Goal: Information Seeking & Learning: Learn about a topic

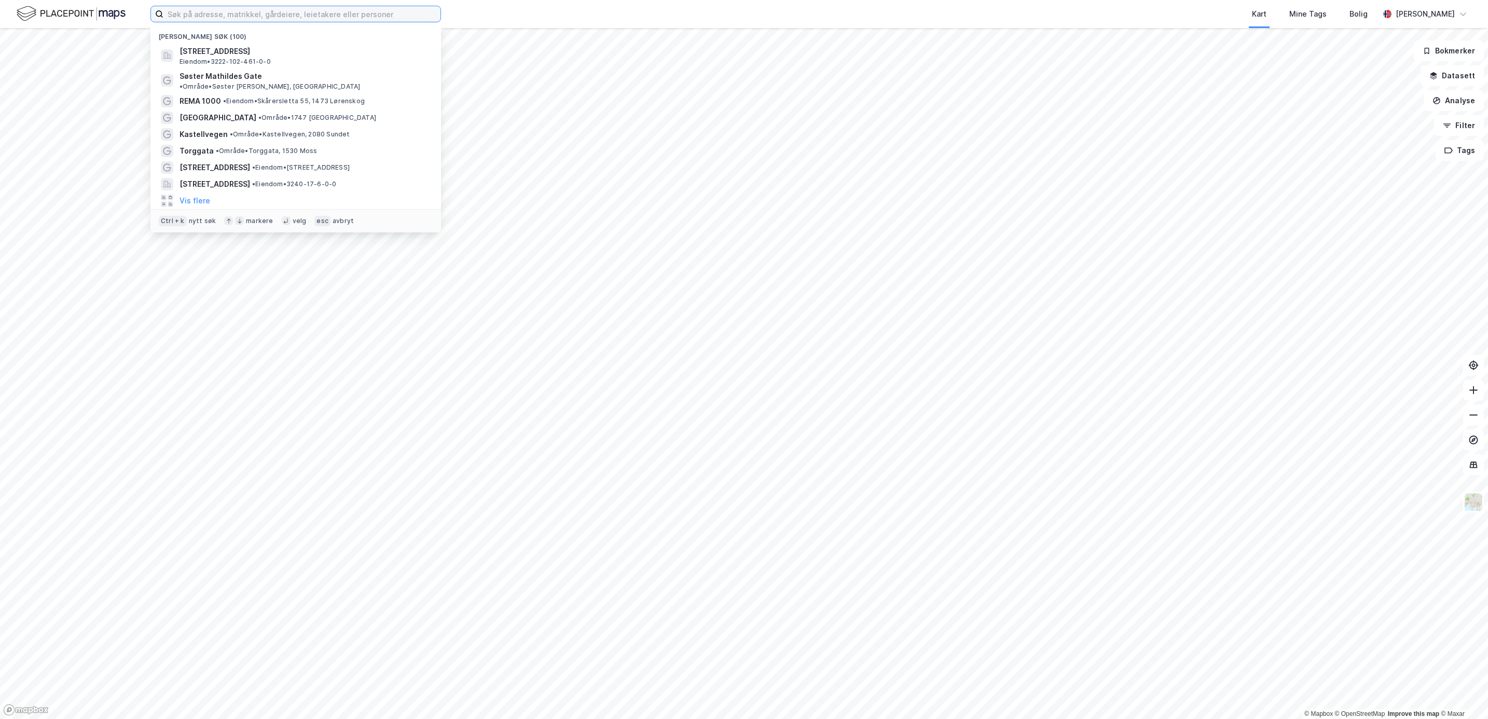
click at [206, 13] on input at bounding box center [301, 14] width 277 height 16
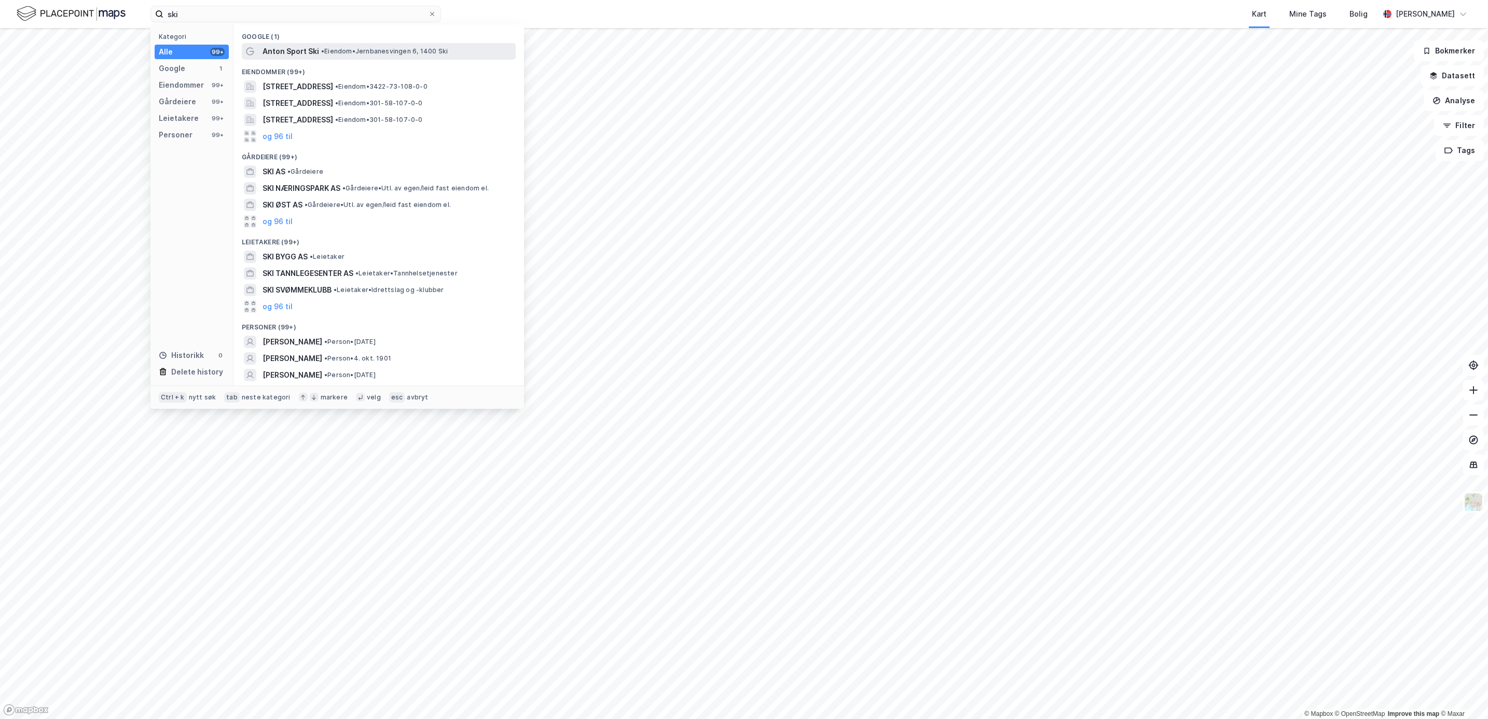
click at [294, 47] on span "Anton Sport Ski" at bounding box center [290, 51] width 57 height 12
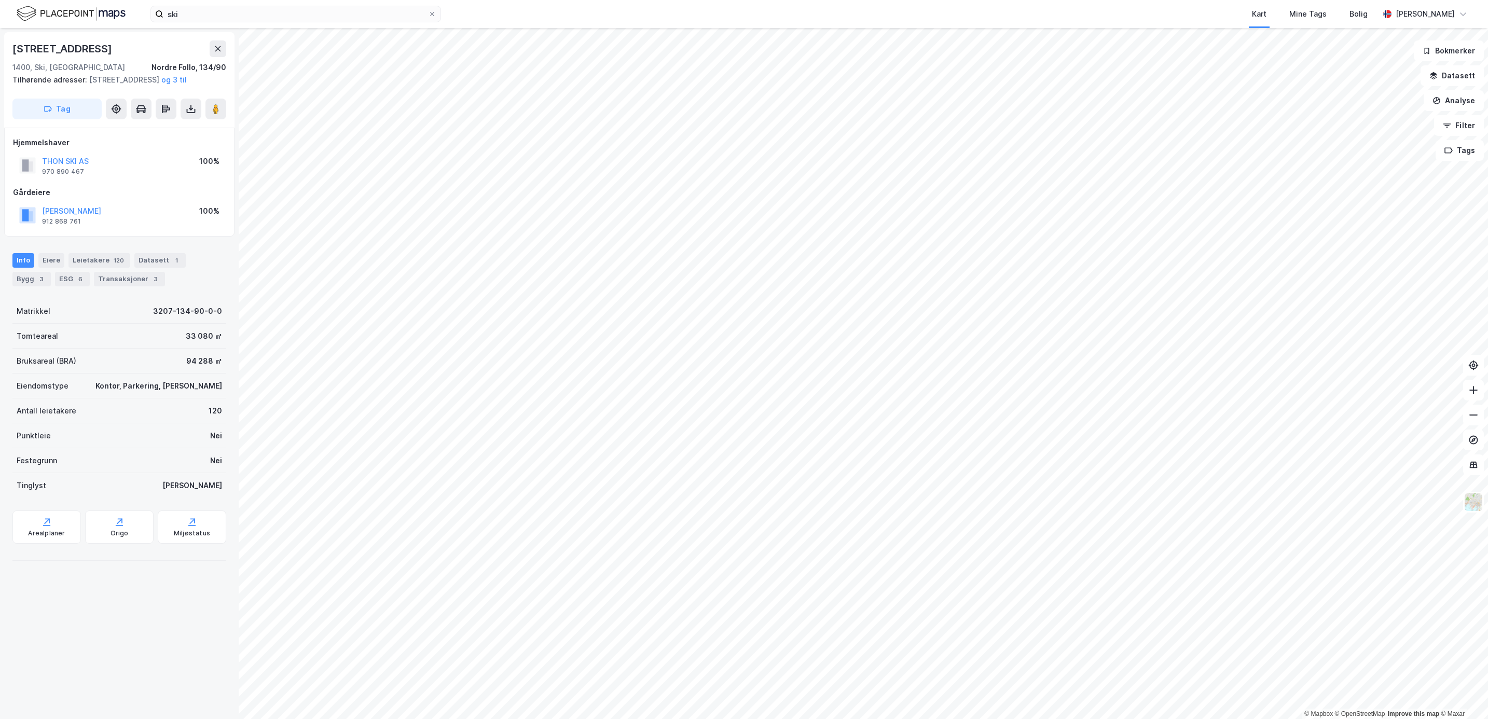
click at [967, 718] on html "ski Kart Mine Tags Bolig [PERSON_NAME] © Mapbox © OpenStreetMap Improve this ma…" at bounding box center [744, 359] width 1488 height 719
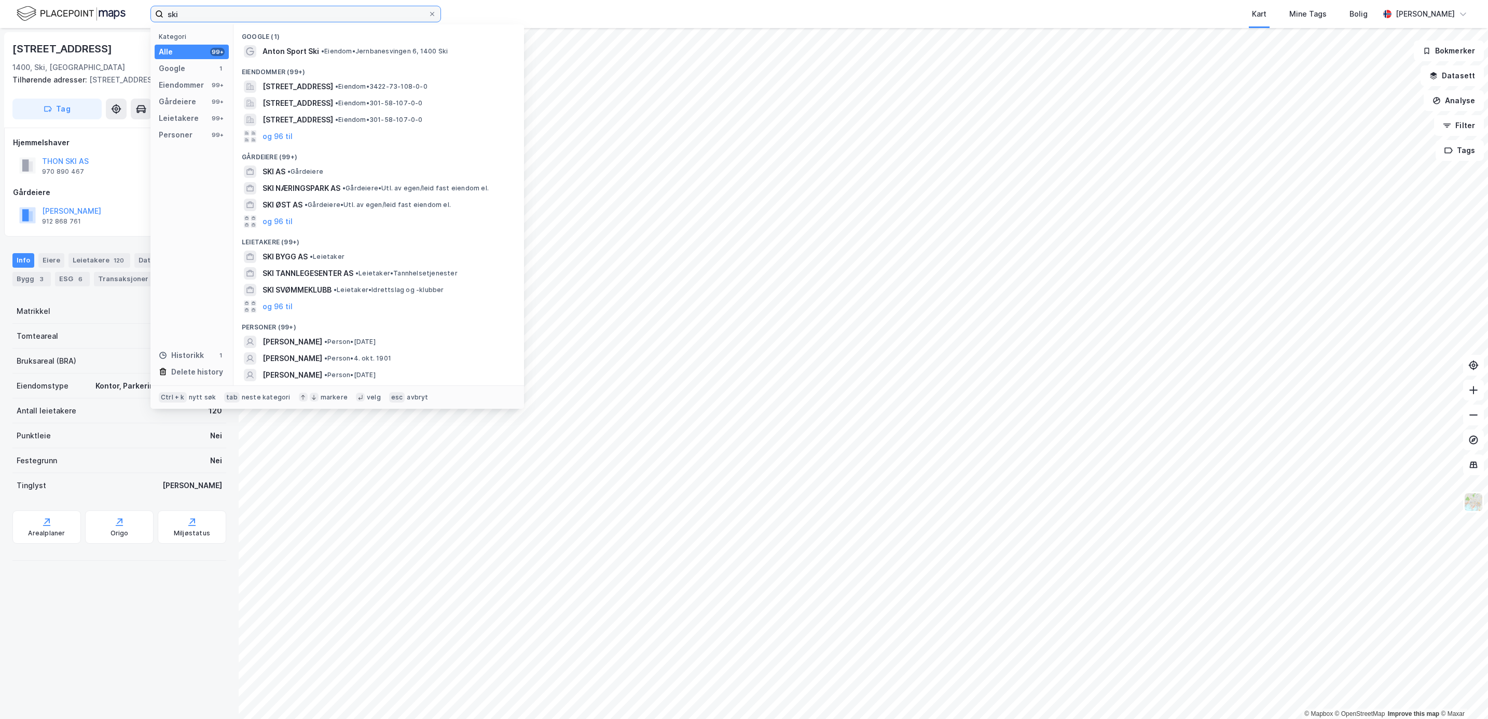
drag, startPoint x: 176, startPoint y: 11, endPoint x: 183, endPoint y: 12, distance: 6.3
click at [178, 11] on input "ski" at bounding box center [295, 14] width 265 height 16
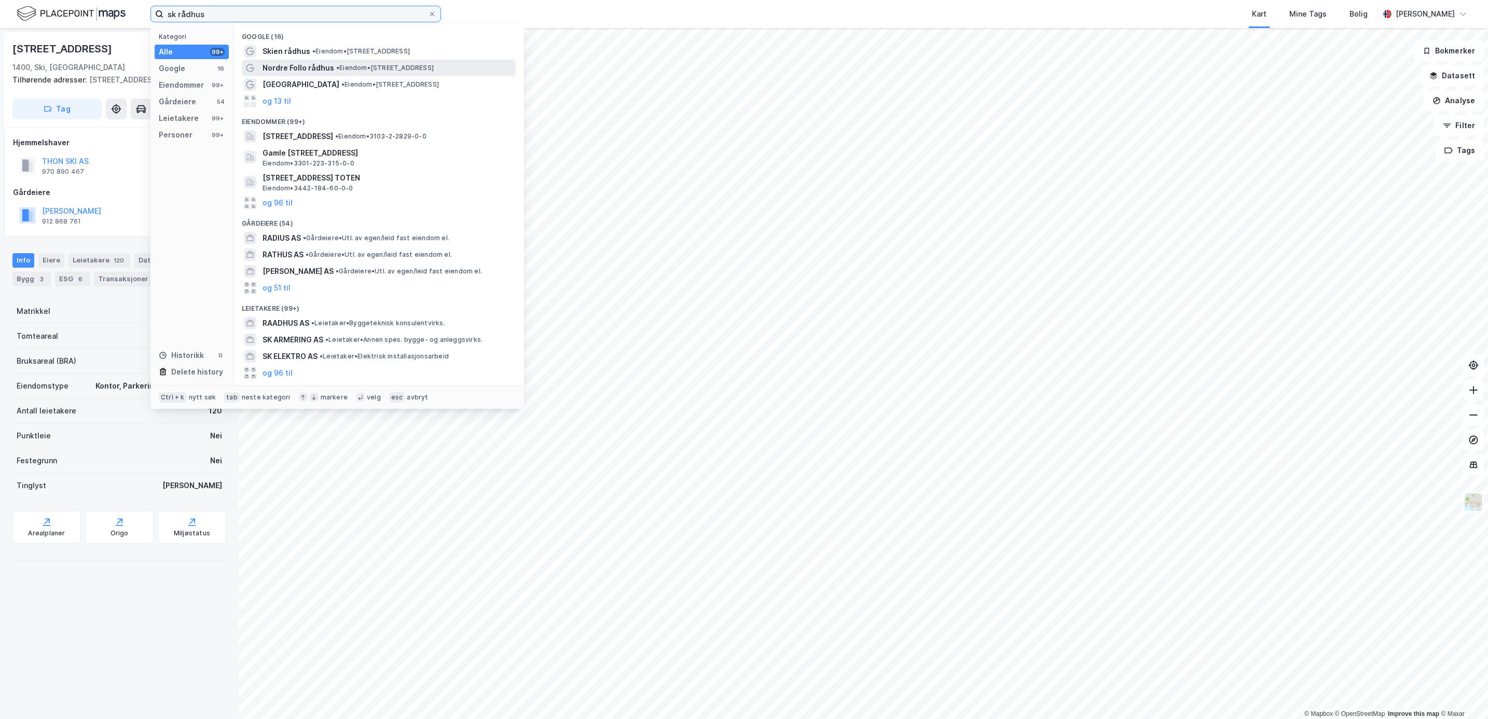
type input "sk rådhus"
click at [312, 72] on span "Nordre Follo rådhus" at bounding box center [298, 68] width 72 height 12
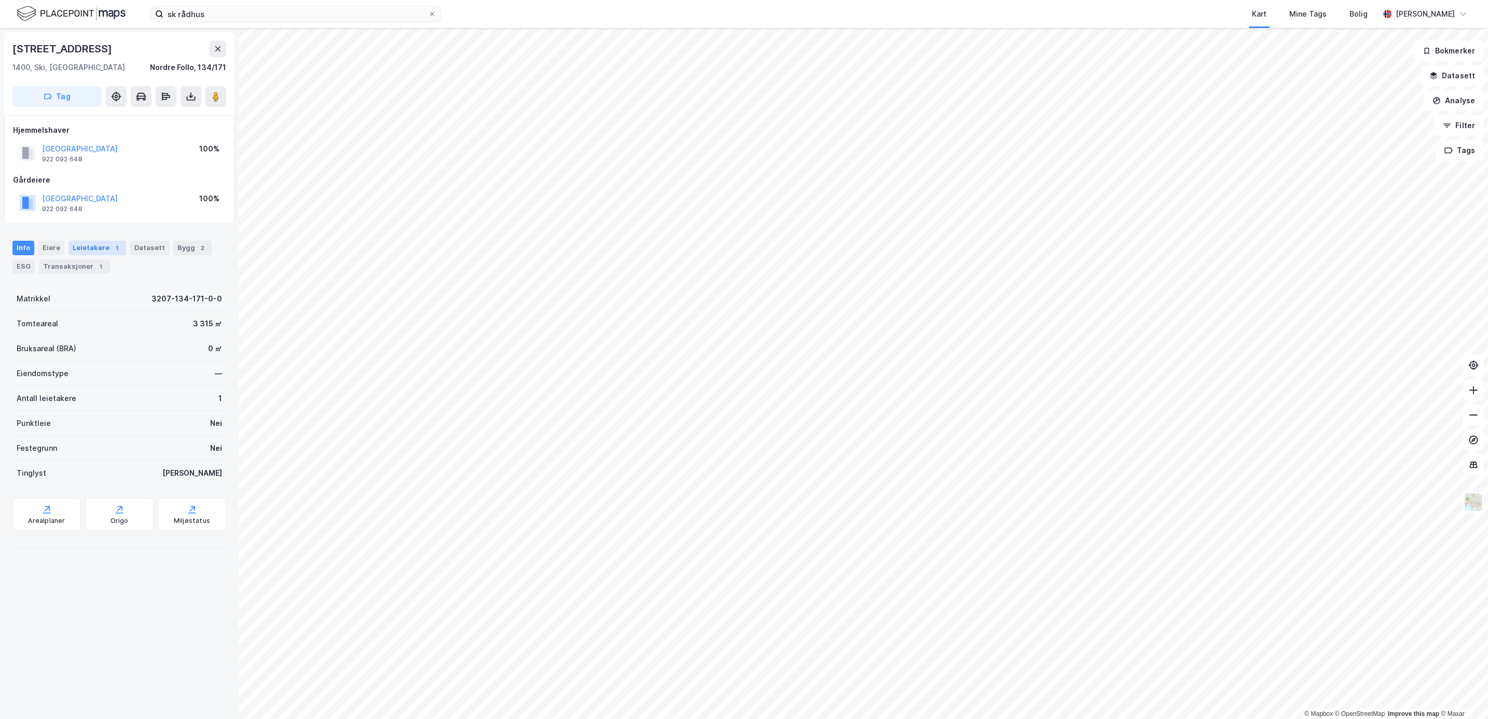
click at [70, 246] on div "Leietakere 1" at bounding box center [97, 248] width 58 height 15
